Goal: Navigation & Orientation: Find specific page/section

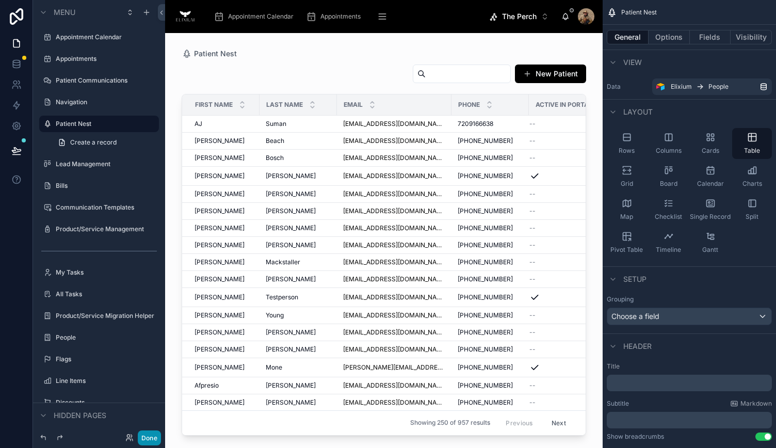
click at [153, 438] on button "Done" at bounding box center [149, 437] width 23 height 15
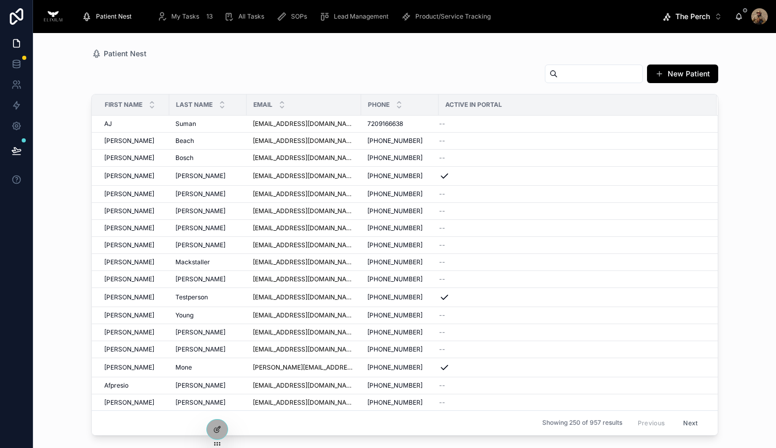
click at [443, 18] on span "Product/Service Tracking" at bounding box center [452, 16] width 75 height 8
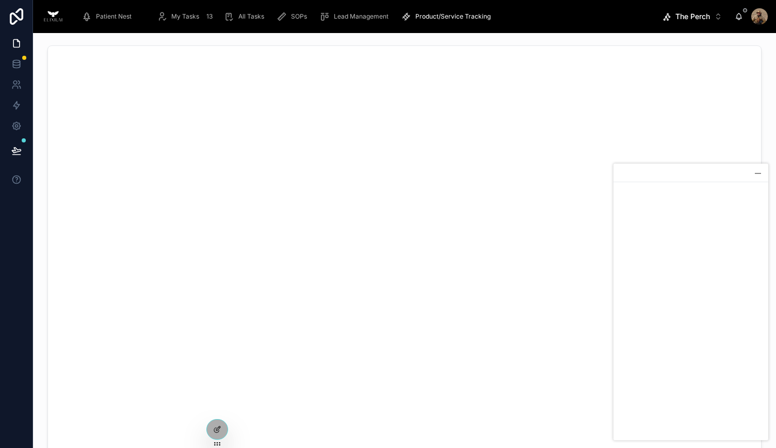
click at [762, 170] on div at bounding box center [758, 173] width 10 height 10
click at [428, 18] on span "Product/Service Tracking" at bounding box center [452, 16] width 75 height 8
click at [346, 18] on span "Lead Management" at bounding box center [361, 16] width 55 height 8
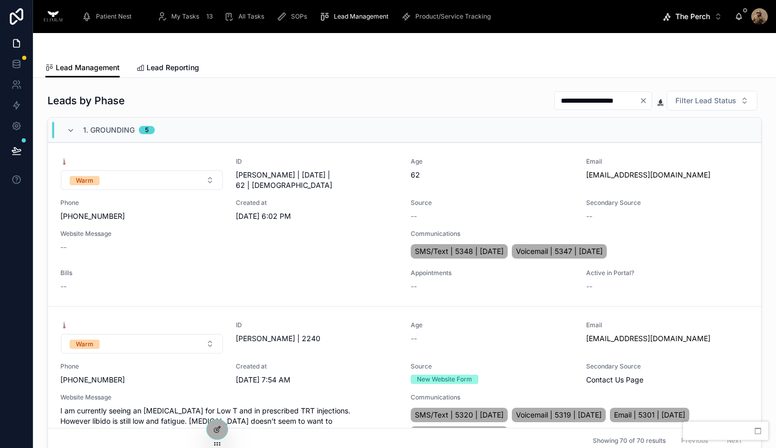
click at [293, 14] on span "SOPs" at bounding box center [299, 16] width 16 height 8
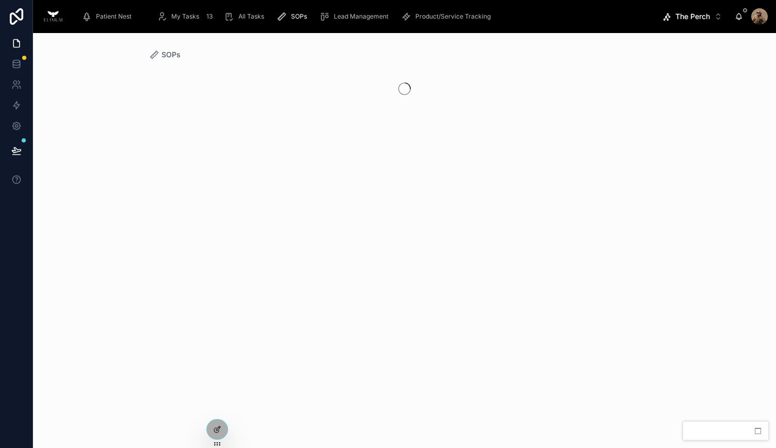
click at [364, 15] on span "Lead Management" at bounding box center [361, 16] width 55 height 8
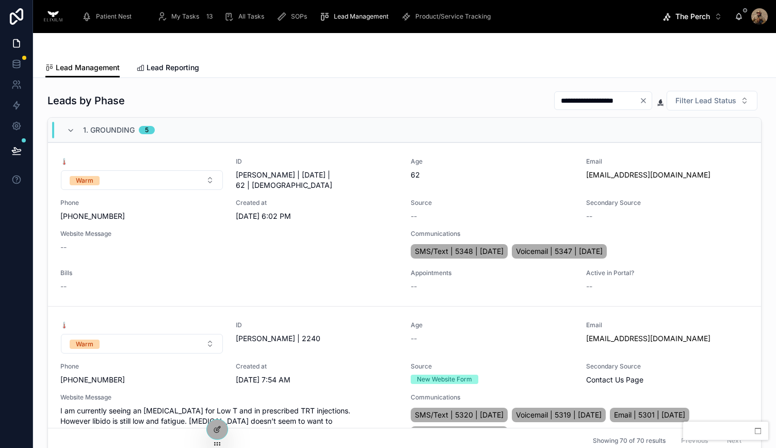
click at [255, 17] on span "All Tasks" at bounding box center [251, 16] width 26 height 8
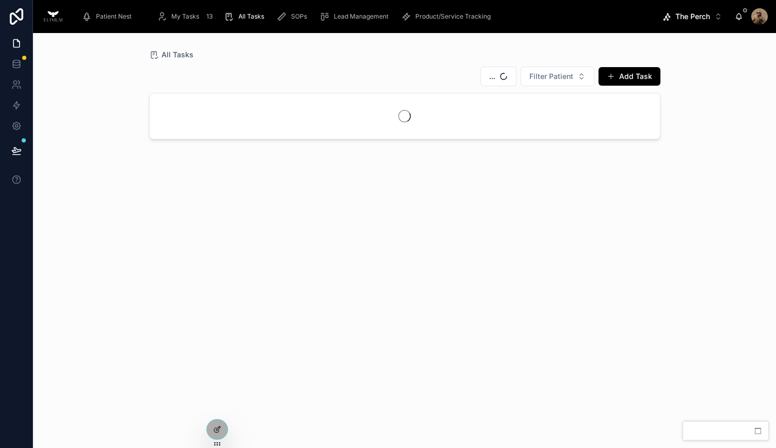
click at [173, 23] on div "My Tasks 13" at bounding box center [186, 16] width 59 height 17
click at [109, 14] on span "Patient Nest" at bounding box center [114, 16] width 36 height 8
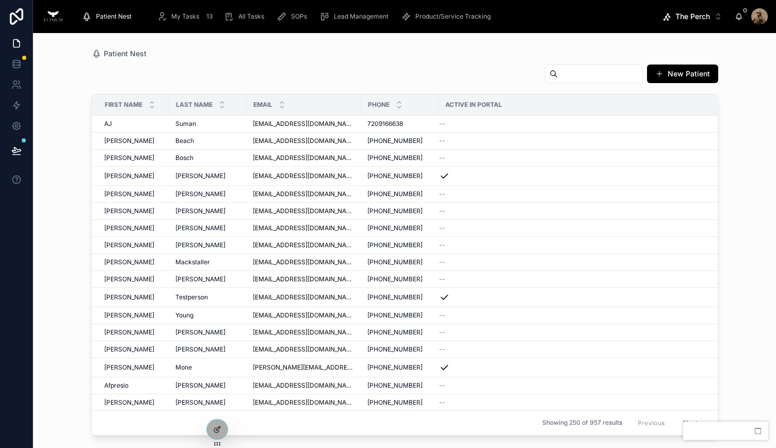
click at [460, 23] on div "Product/Service Tracking" at bounding box center [448, 16] width 94 height 17
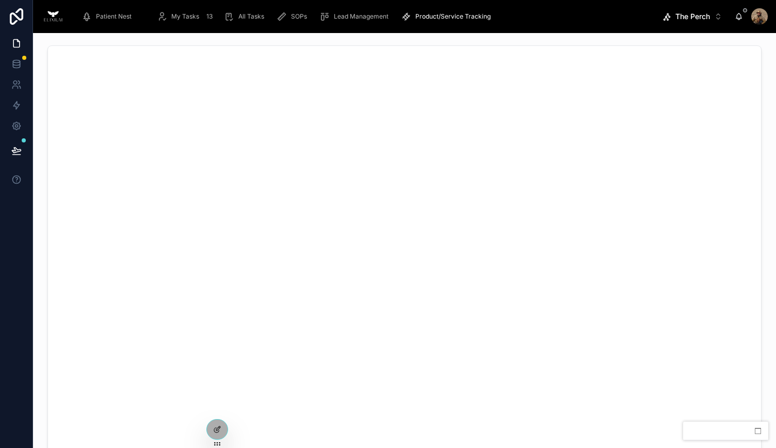
click at [362, 19] on span "Lead Management" at bounding box center [361, 16] width 55 height 8
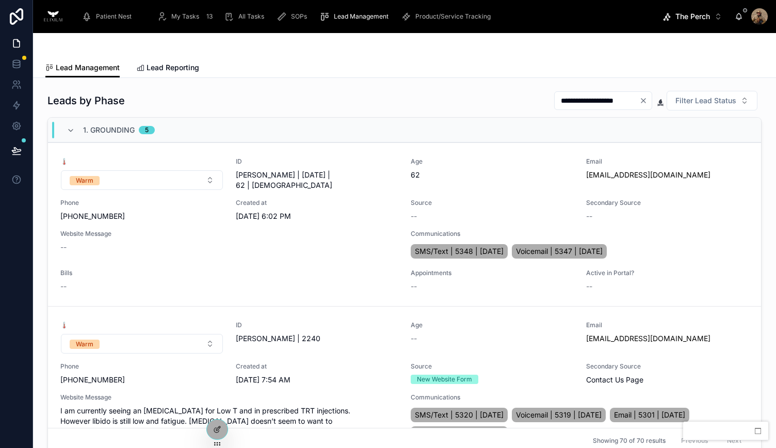
click at [291, 17] on span "SOPs" at bounding box center [299, 16] width 16 height 8
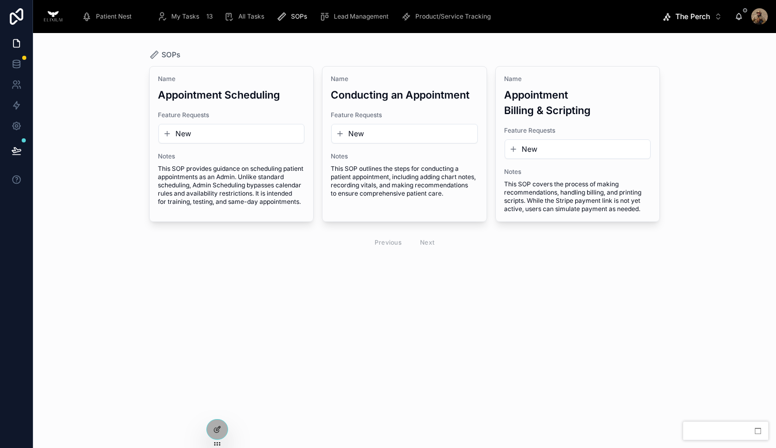
click at [245, 20] on span "All Tasks" at bounding box center [251, 16] width 26 height 8
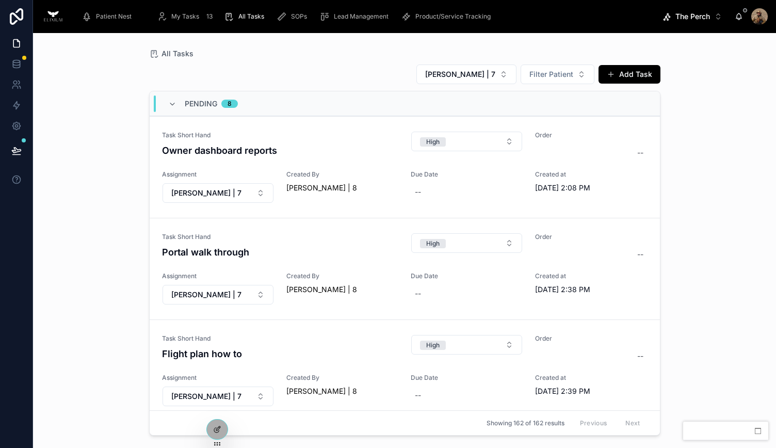
click at [195, 16] on span "My Tasks" at bounding box center [185, 16] width 28 height 8
click at [99, 13] on span "Patient Nest" at bounding box center [114, 16] width 36 height 8
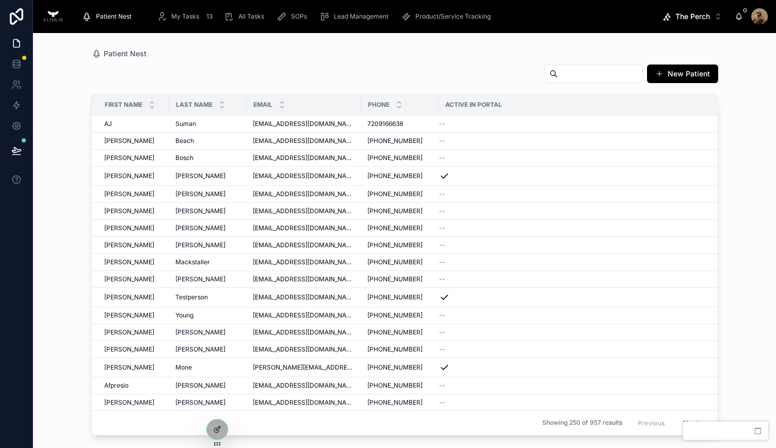
click at [442, 12] on span "Product/Service Tracking" at bounding box center [452, 16] width 75 height 8
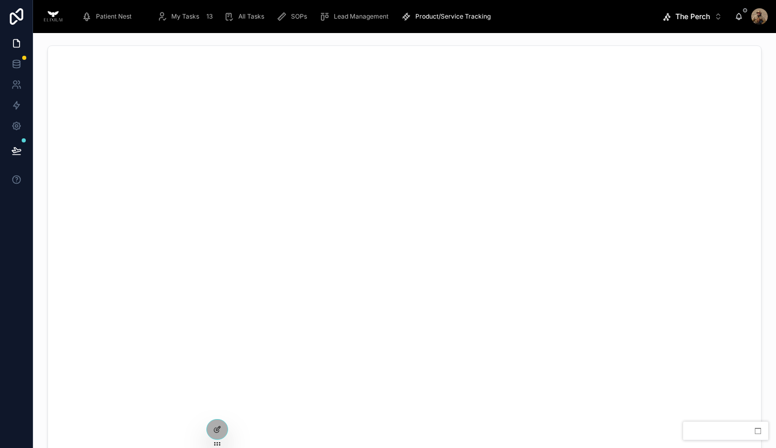
click at [194, 13] on span "My Tasks" at bounding box center [185, 16] width 28 height 8
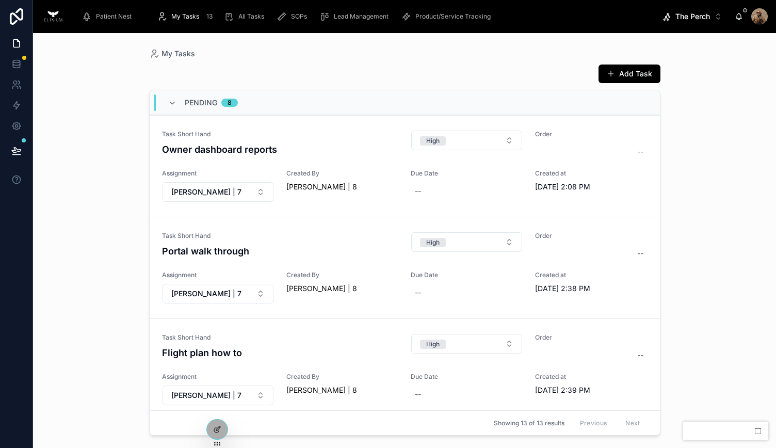
click at [299, 17] on span "SOPs" at bounding box center [299, 16] width 16 height 8
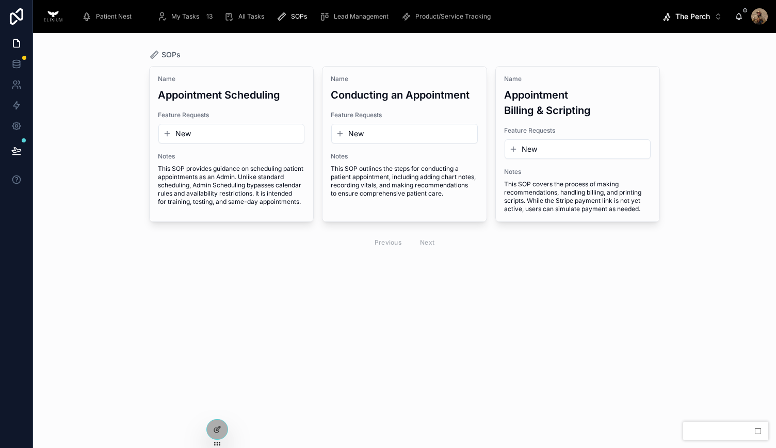
click at [350, 22] on div "Lead Management" at bounding box center [355, 16] width 73 height 17
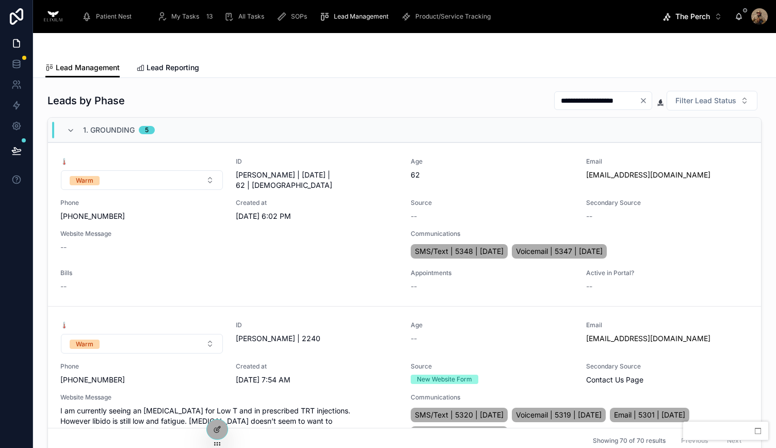
click at [442, 22] on div "Product/Service Tracking" at bounding box center [448, 16] width 94 height 17
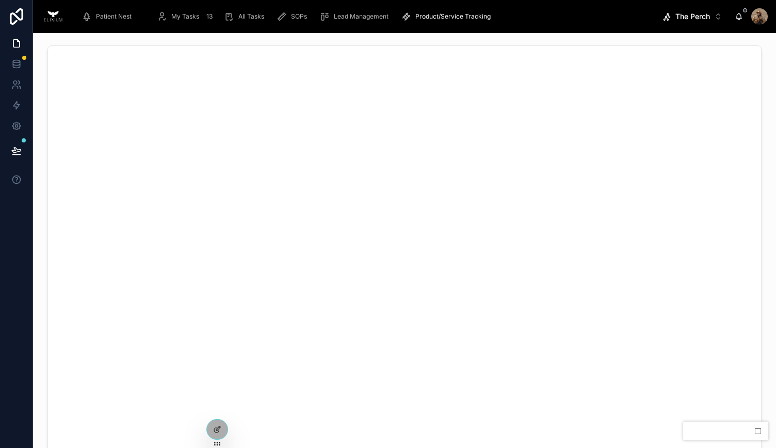
click at [364, 17] on span "Lead Management" at bounding box center [361, 16] width 55 height 8
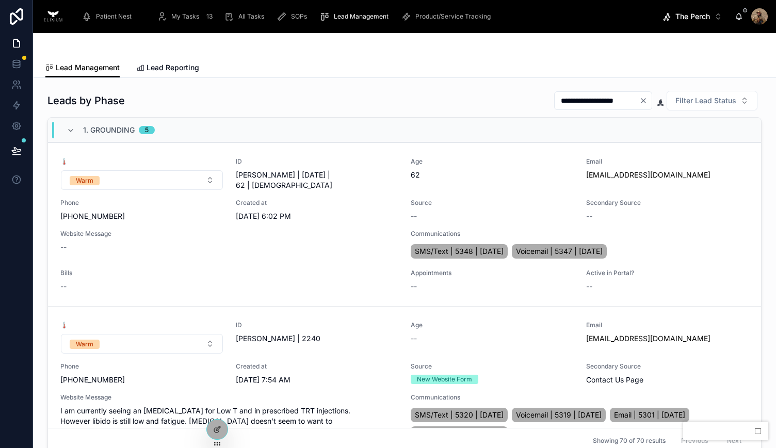
click at [423, 17] on span "Product/Service Tracking" at bounding box center [452, 16] width 75 height 8
